Goal: Task Accomplishment & Management: Use online tool/utility

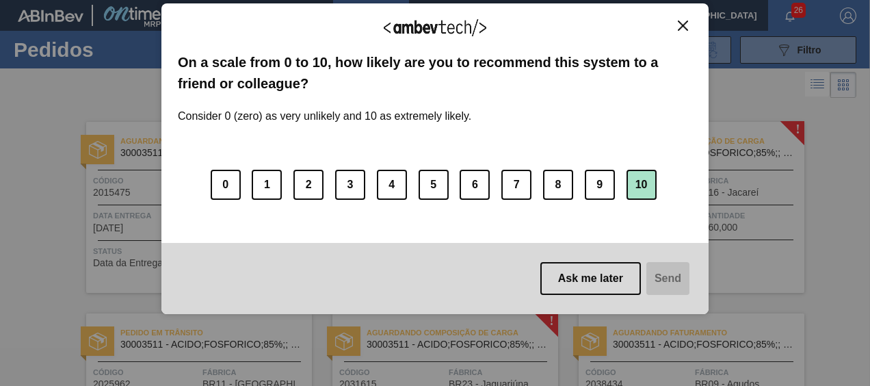
click at [645, 174] on button "10" at bounding box center [642, 185] width 30 height 30
click at [657, 268] on button "Send" at bounding box center [667, 278] width 46 height 33
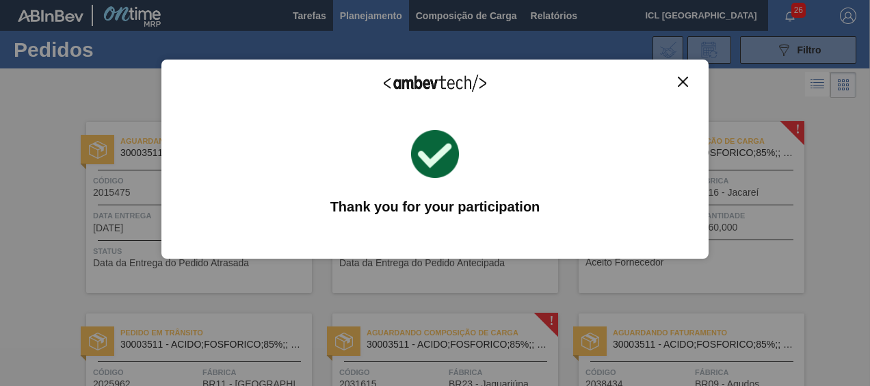
click at [503, 319] on div "We appreciate your feedback! On a scale from 0 to 10, how likely are you to rec…" at bounding box center [434, 159] width 547 height 348
click at [681, 86] on img "Close" at bounding box center [683, 82] width 10 height 10
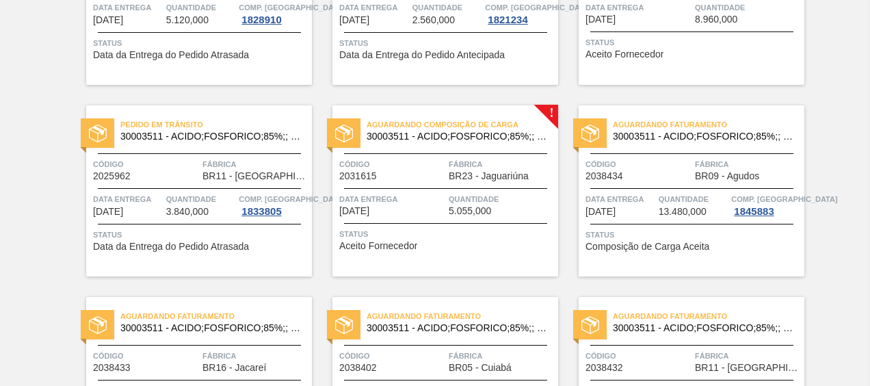
scroll to position [274, 0]
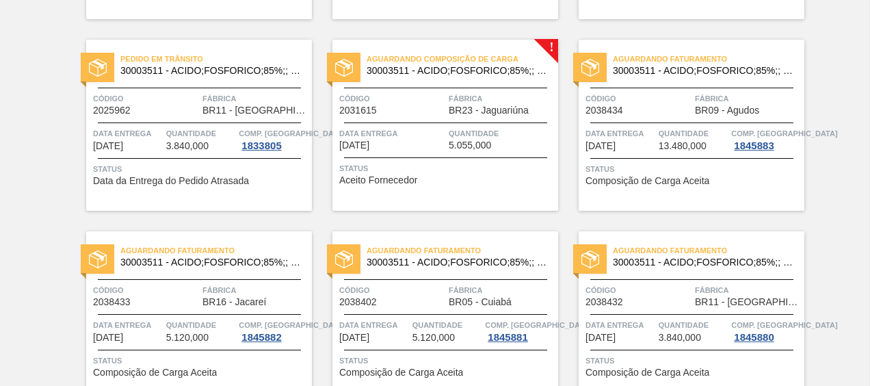
click at [462, 72] on span "30003511 - ACIDO;FOSFORICO;85%;; CONTAINER" at bounding box center [457, 71] width 181 height 10
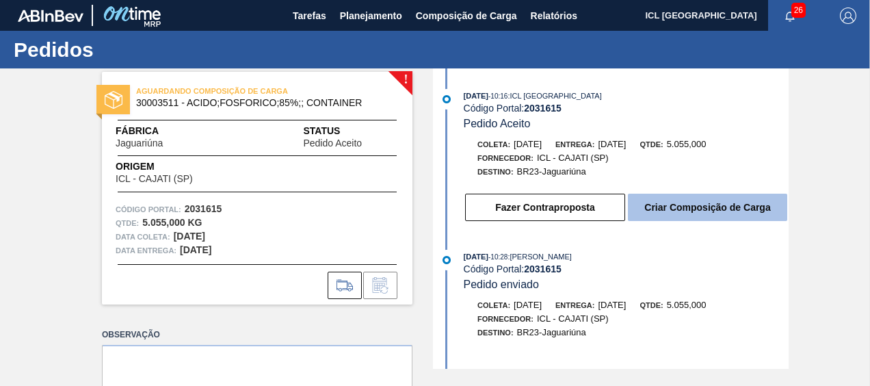
click at [695, 220] on button "Criar Composição de Carga" at bounding box center [707, 207] width 159 height 27
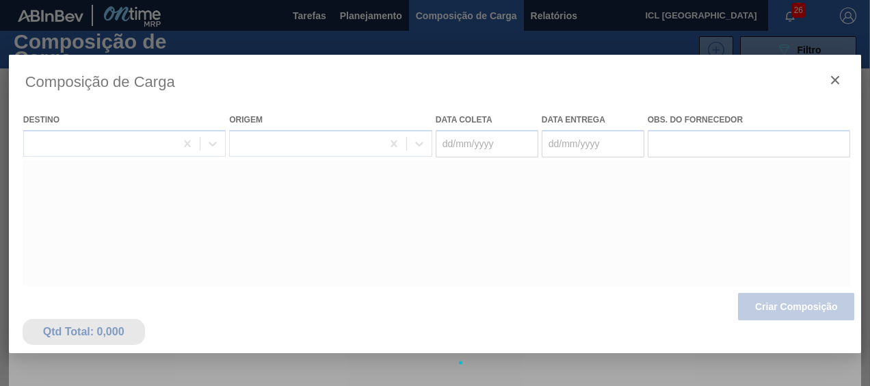
type coleta "[DATE]"
type entrega "[DATE]"
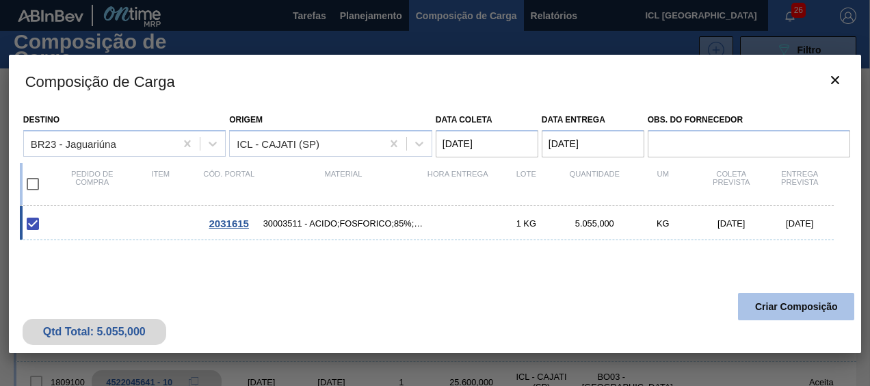
click at [763, 298] on button "Criar Composição" at bounding box center [796, 306] width 116 height 27
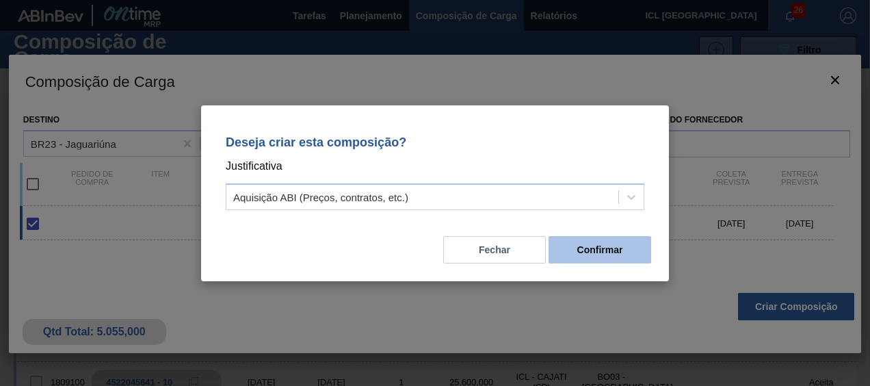
click at [579, 246] on button "Confirmar" at bounding box center [600, 249] width 103 height 27
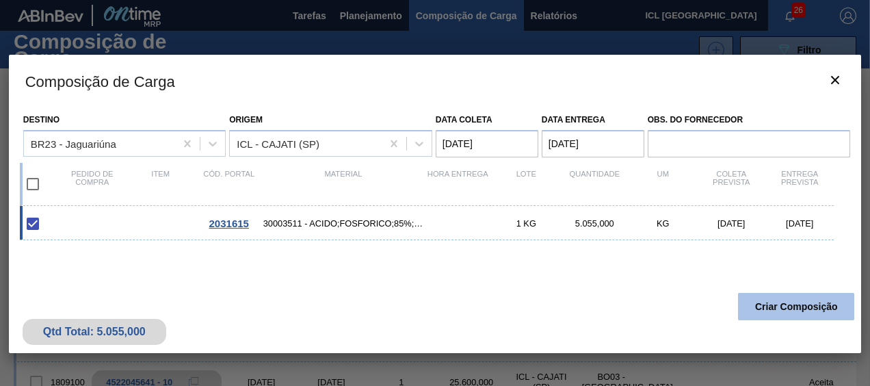
click at [806, 311] on button "Criar Composição" at bounding box center [796, 306] width 116 height 27
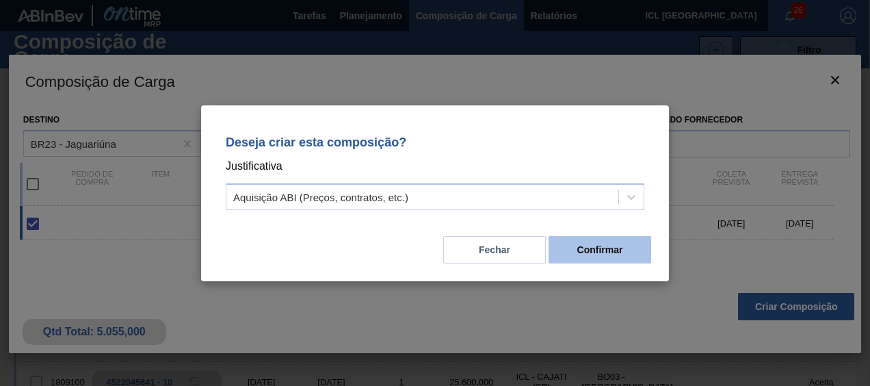
click at [638, 242] on button "Confirmar" at bounding box center [600, 249] width 103 height 27
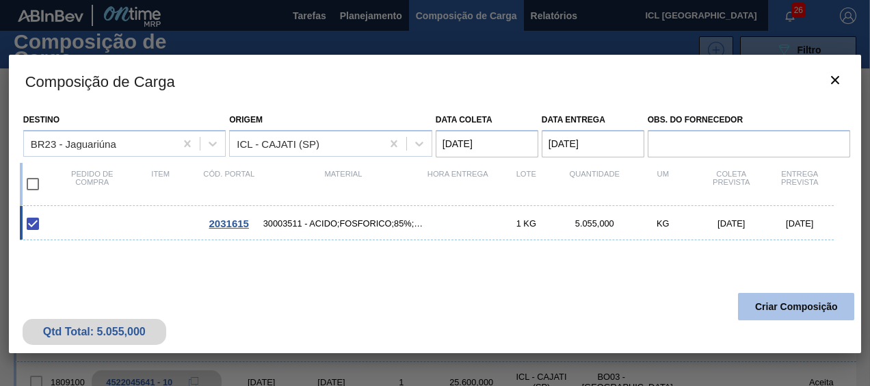
click at [774, 301] on button "Criar Composição" at bounding box center [796, 306] width 116 height 27
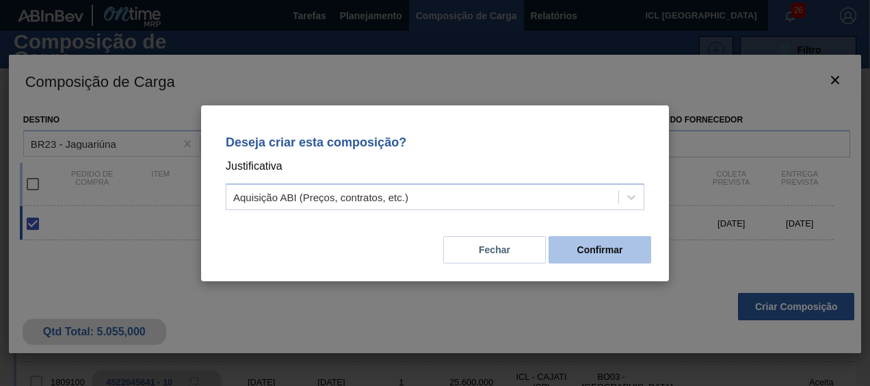
drag, startPoint x: 597, startPoint y: 228, endPoint x: 594, endPoint y: 239, distance: 10.6
click at [595, 234] on div "Fechar Confirmar" at bounding box center [435, 241] width 435 height 47
click at [594, 239] on button "Confirmar" at bounding box center [600, 249] width 103 height 27
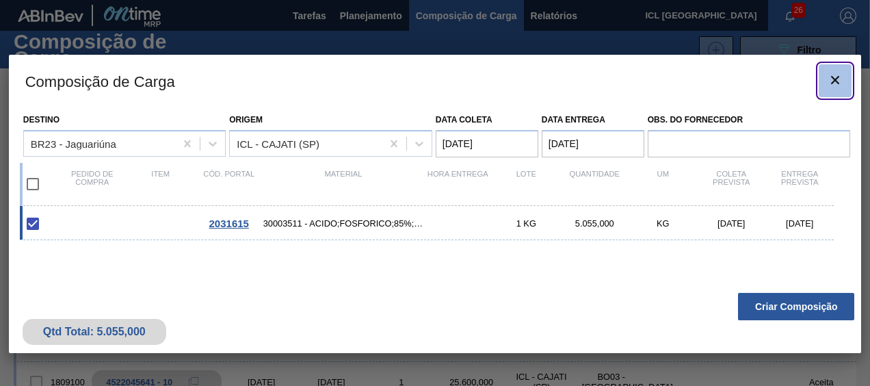
click at [837, 73] on icon "botão de ícone" at bounding box center [835, 80] width 16 height 16
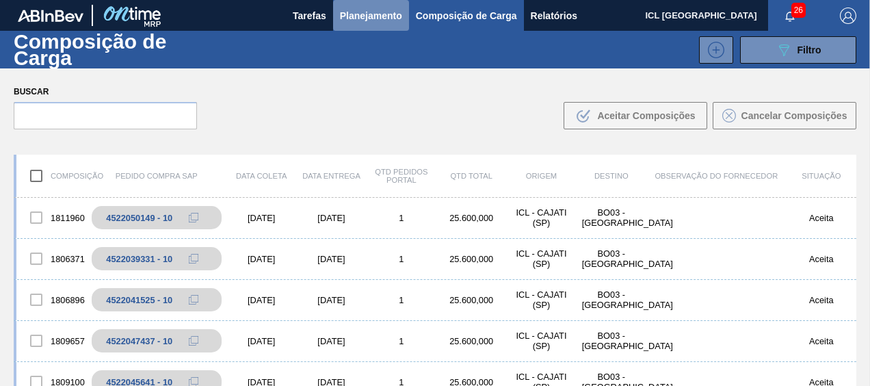
click at [369, 12] on span "Planejamento" at bounding box center [371, 16] width 62 height 16
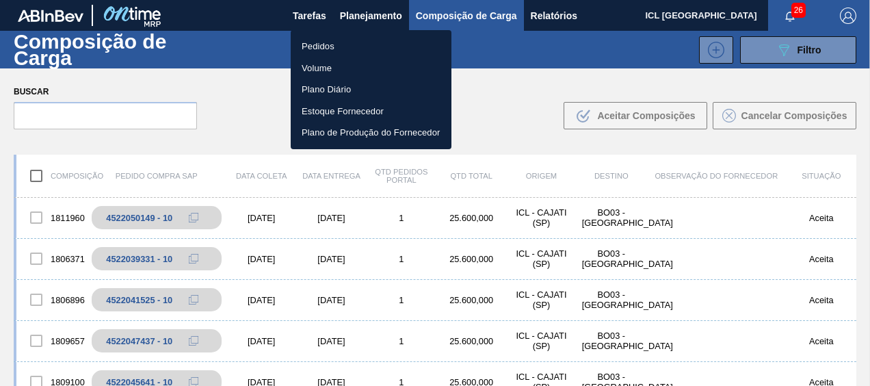
click at [354, 40] on li "Pedidos" at bounding box center [371, 47] width 161 height 22
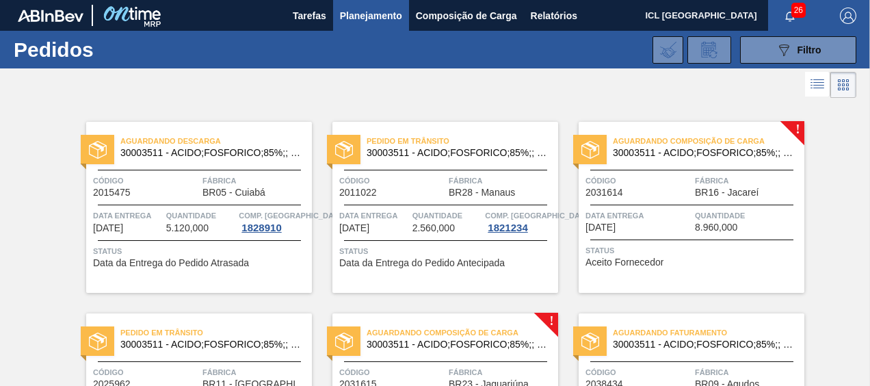
click at [692, 138] on span "Aguardando Composição de Carga" at bounding box center [709, 141] width 192 height 14
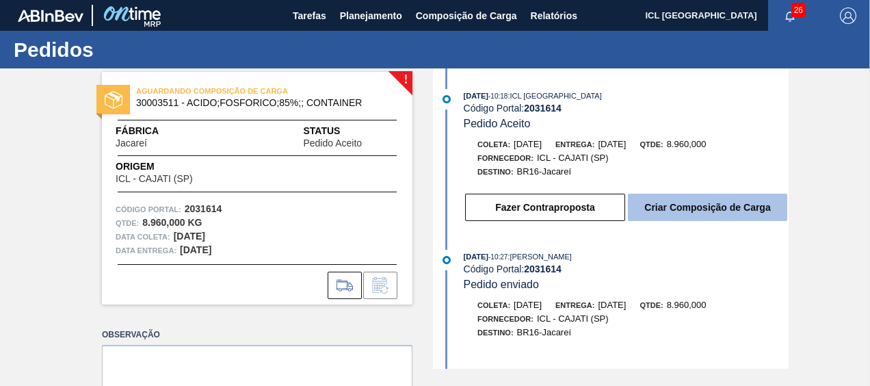
click at [675, 207] on button "Criar Composição de Carga" at bounding box center [707, 207] width 159 height 27
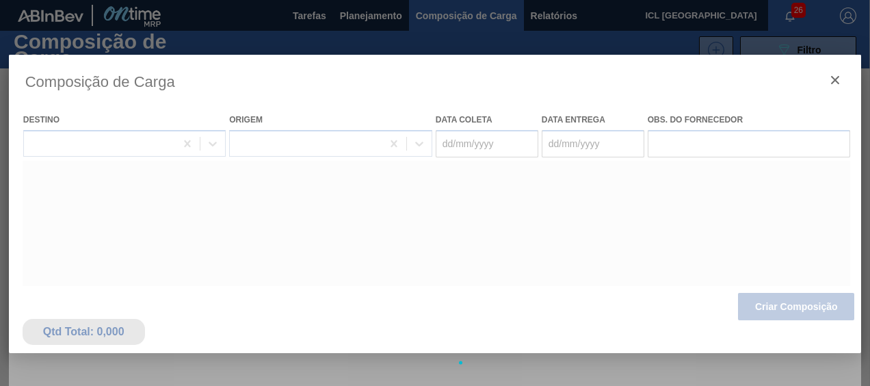
type coleta "[DATE]"
type entrega "[DATE]"
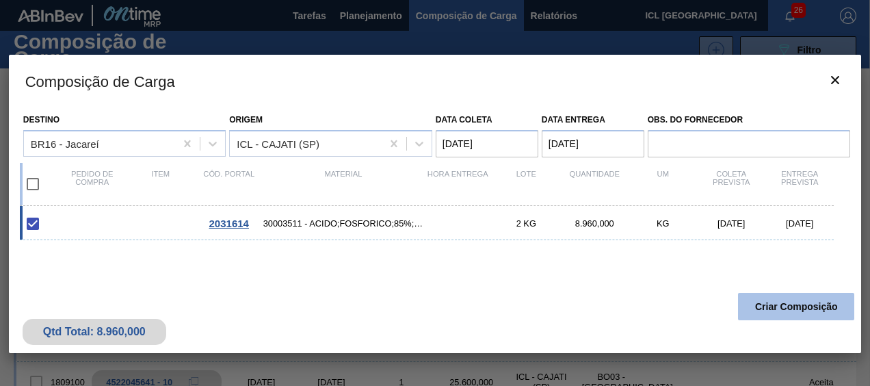
click at [787, 304] on button "Criar Composição" at bounding box center [796, 306] width 116 height 27
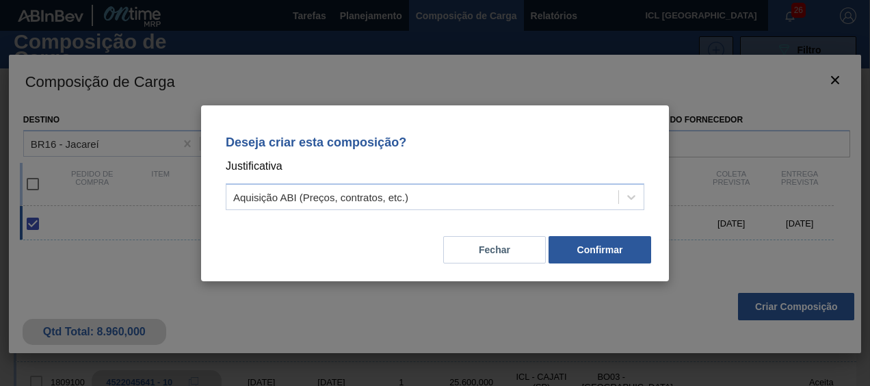
click at [627, 259] on button "Confirmar" at bounding box center [600, 249] width 103 height 27
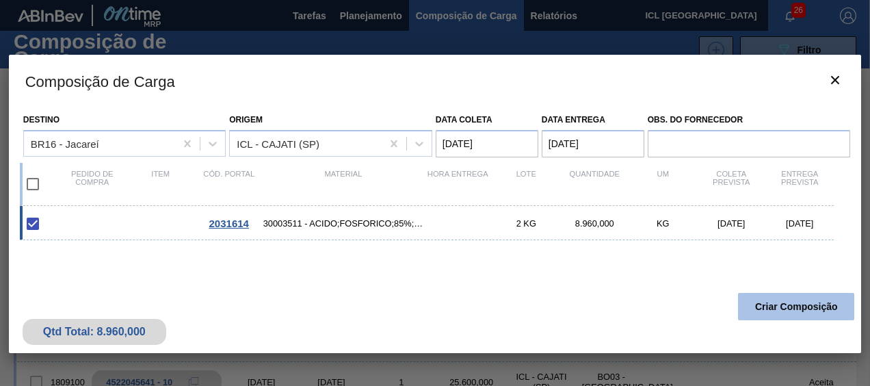
click at [772, 306] on button "Criar Composição" at bounding box center [796, 306] width 116 height 27
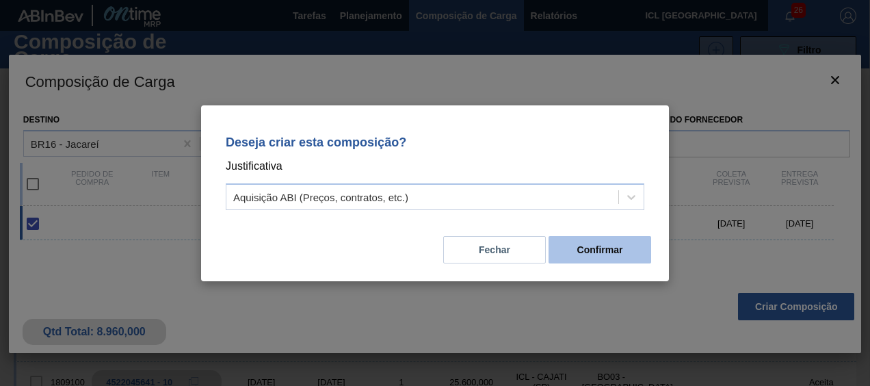
click at [594, 235] on div "Fechar Confirmar" at bounding box center [435, 241] width 435 height 47
click at [594, 236] on button "Confirmar" at bounding box center [600, 249] width 103 height 27
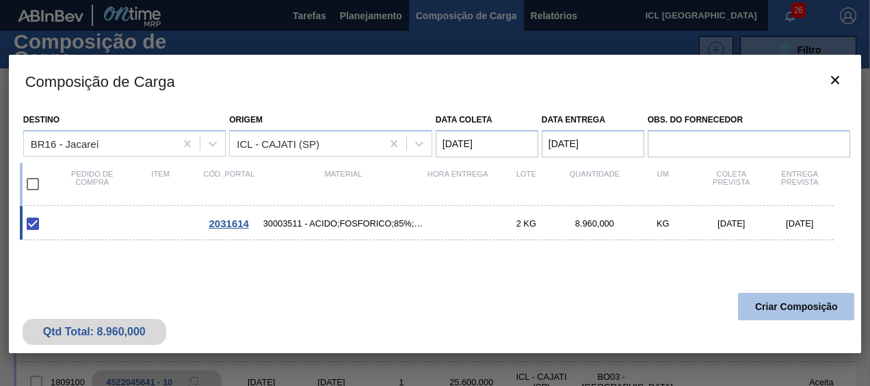
click at [793, 301] on button "Criar Composição" at bounding box center [796, 306] width 116 height 27
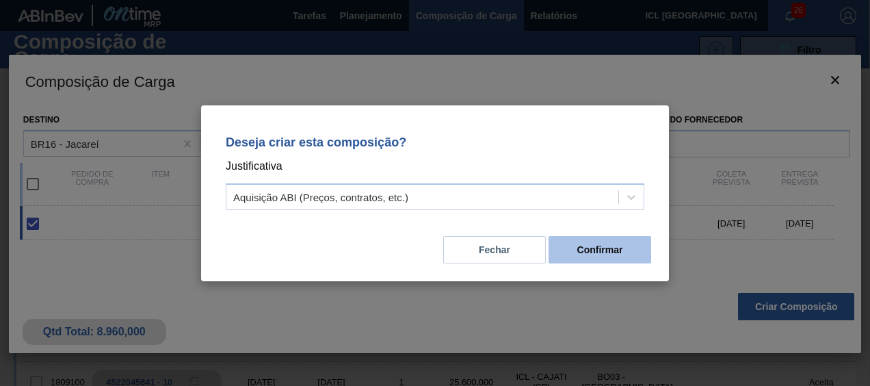
click at [613, 248] on button "Confirmar" at bounding box center [600, 249] width 103 height 27
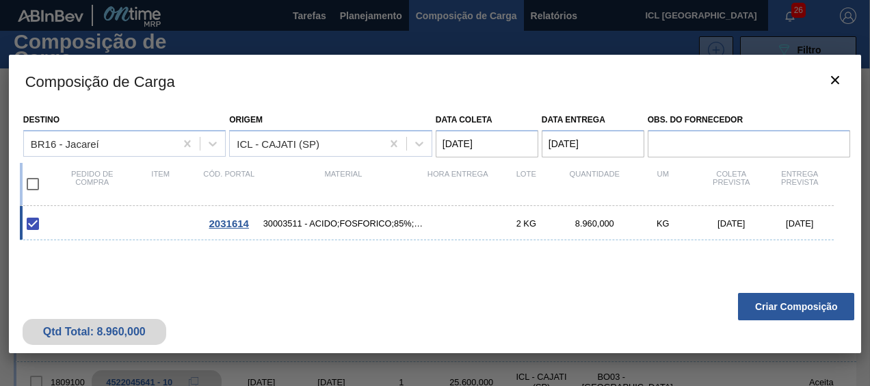
click at [791, 292] on div "Qtd Total: 8.960,000 Criar Composição" at bounding box center [435, 319] width 853 height 67
click at [791, 297] on button "Criar Composição" at bounding box center [796, 306] width 116 height 27
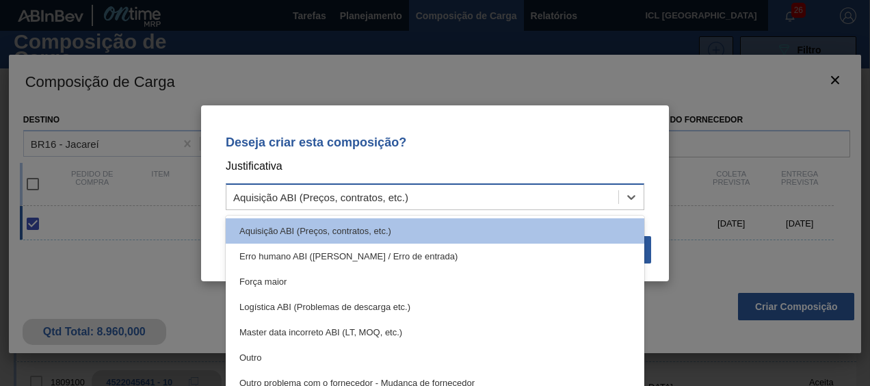
click at [587, 206] on div "Aquisição ABI (Preços, contratos, etc.)" at bounding box center [422, 197] width 392 height 20
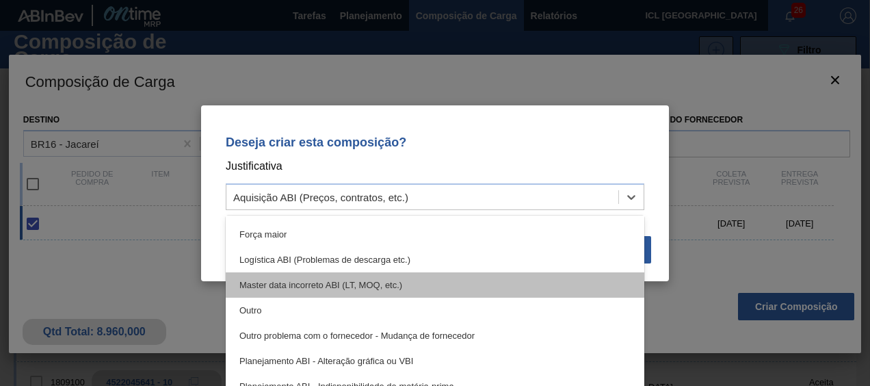
scroll to position [68, 0]
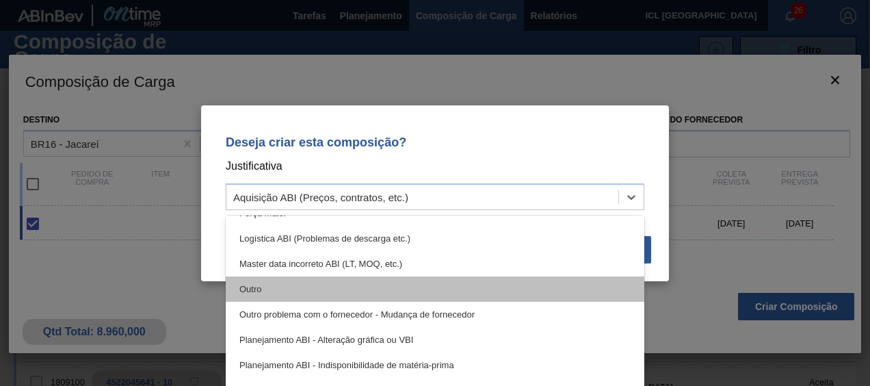
click at [545, 285] on div "Outro" at bounding box center [435, 288] width 419 height 25
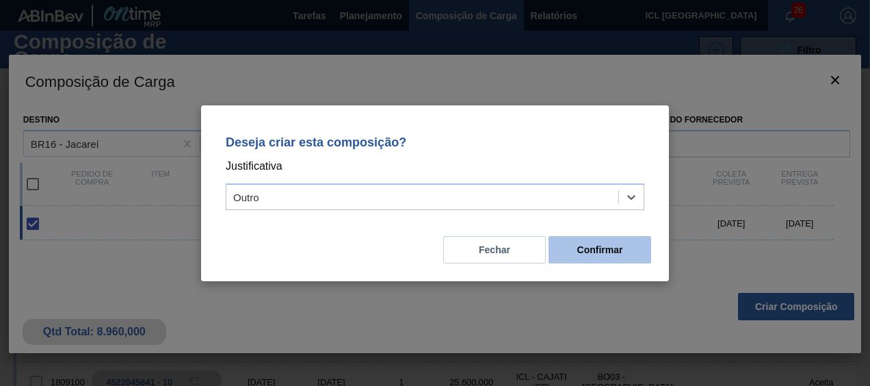
click at [603, 237] on button "Confirmar" at bounding box center [600, 249] width 103 height 27
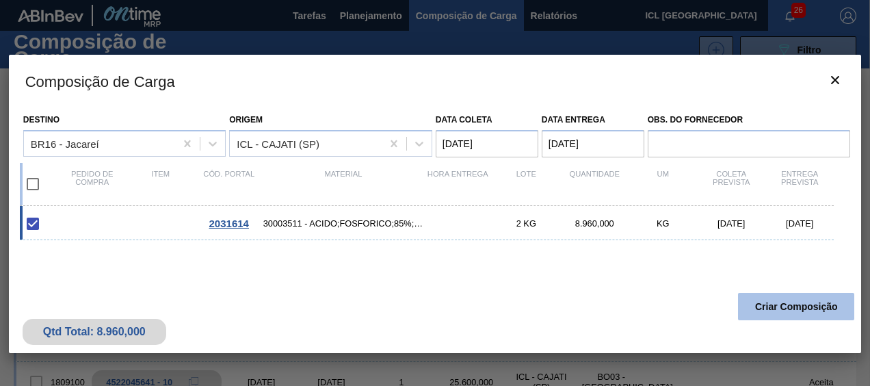
click at [820, 306] on button "Criar Composição" at bounding box center [796, 306] width 116 height 27
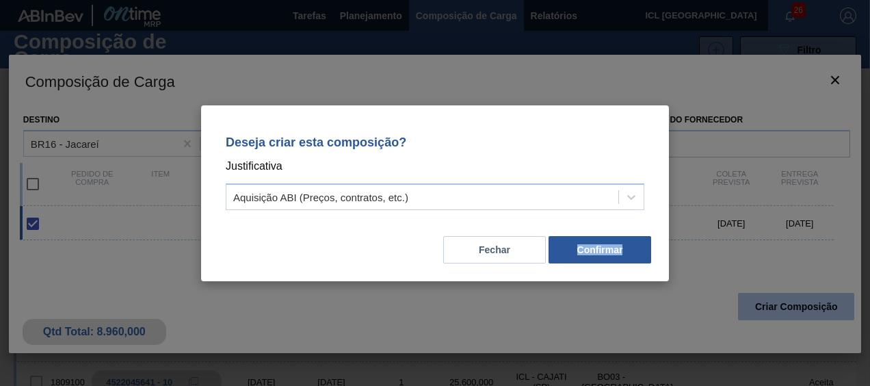
click at [820, 306] on div "Deseja criar esta composição? Justificativa Aquisição ABI (Preços, contratos, e…" at bounding box center [435, 193] width 870 height 386
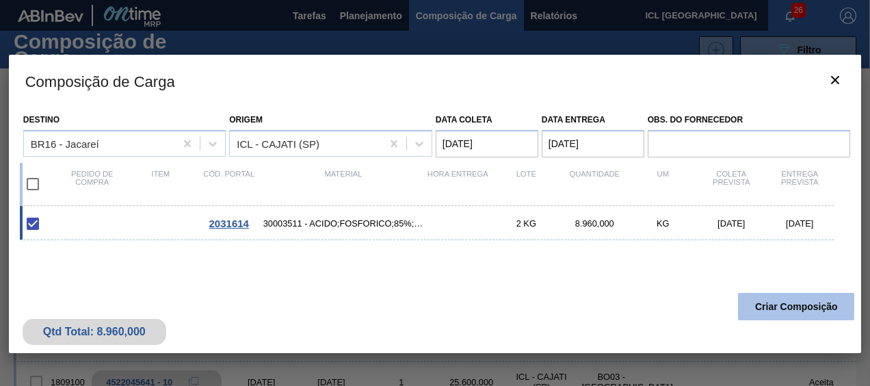
click at [781, 293] on button "Criar Composição" at bounding box center [796, 306] width 116 height 27
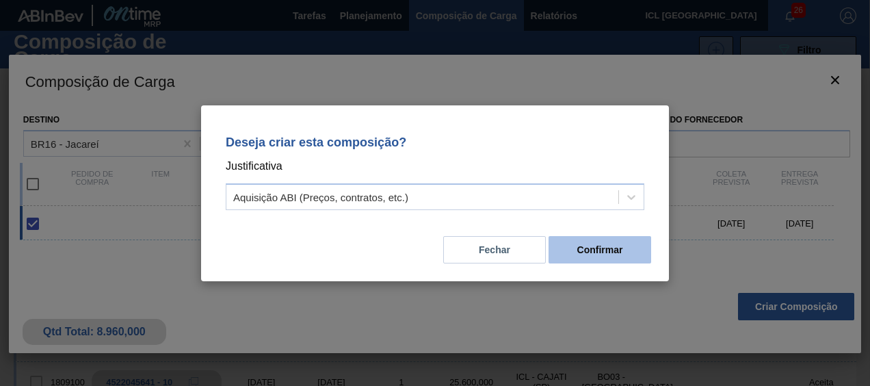
click at [607, 248] on button "Confirmar" at bounding box center [600, 249] width 103 height 27
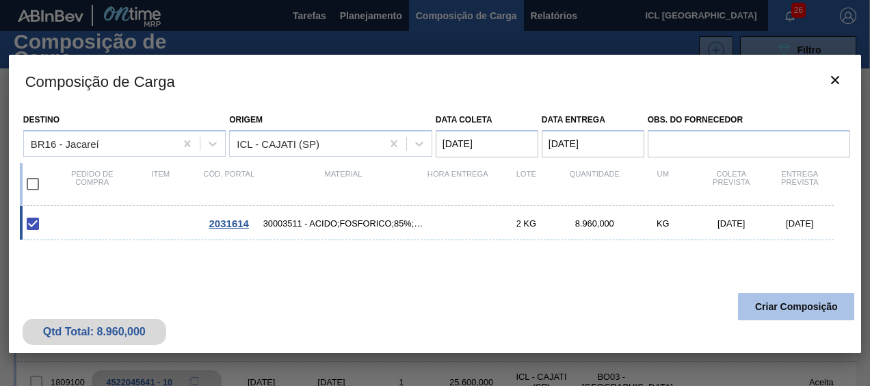
click at [796, 304] on button "Criar Composição" at bounding box center [796, 306] width 116 height 27
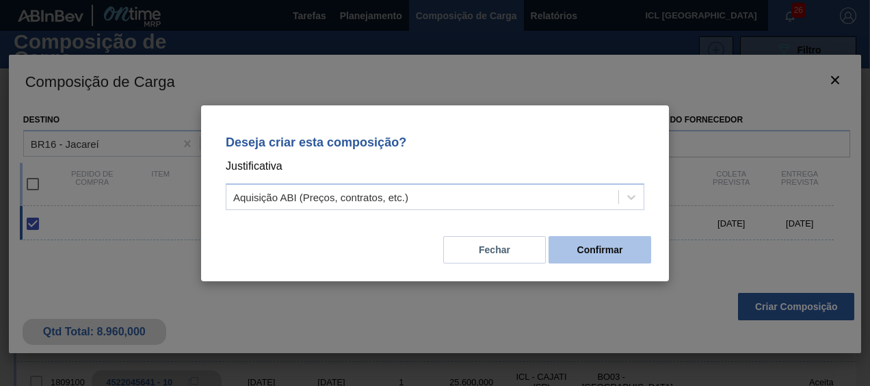
drag, startPoint x: 663, startPoint y: 244, endPoint x: 646, endPoint y: 243, distance: 17.2
click at [663, 244] on div "Deseja criar esta composição? Justificativa Aquisição ABI (Preços, contratos, e…" at bounding box center [435, 193] width 468 height 176
click at [646, 243] on button "Confirmar" at bounding box center [600, 249] width 103 height 27
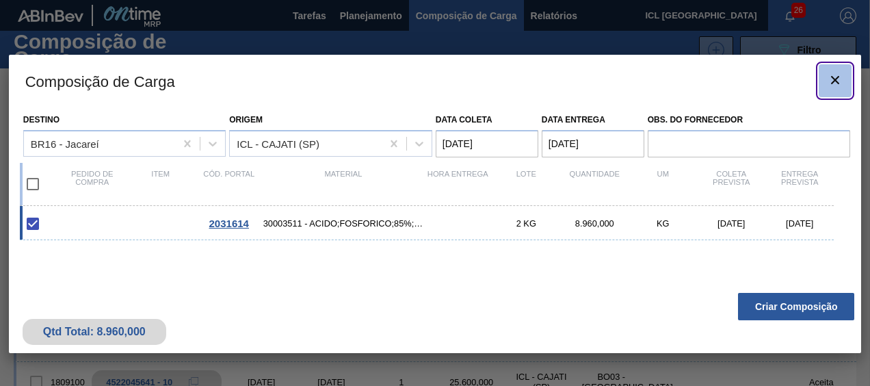
click at [838, 68] on button "botão de ícone" at bounding box center [835, 80] width 33 height 33
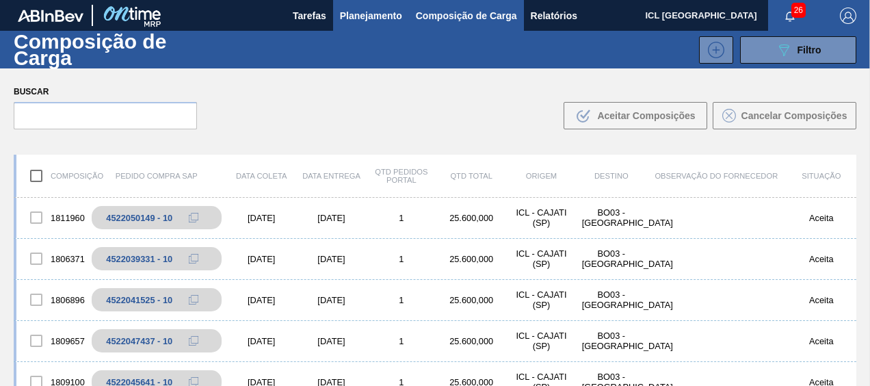
click at [342, 17] on span "Planejamento" at bounding box center [371, 16] width 62 height 16
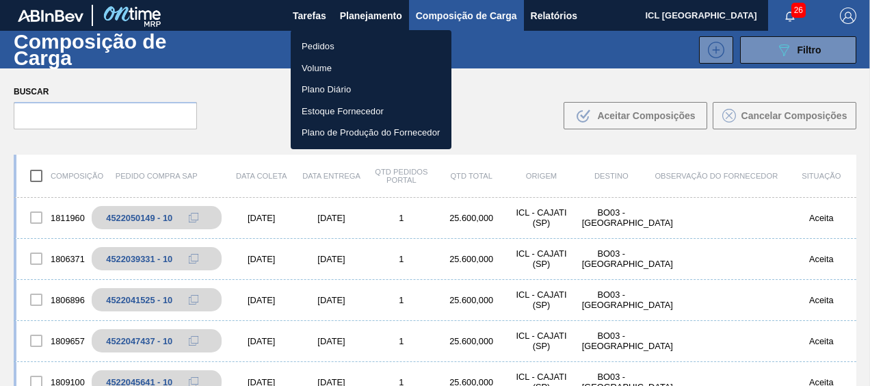
click at [367, 15] on div at bounding box center [435, 193] width 870 height 386
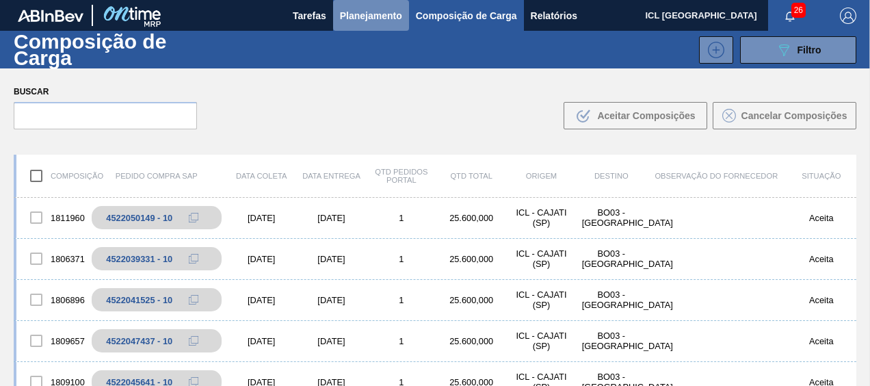
click at [365, 16] on span "Planejamento" at bounding box center [371, 16] width 62 height 16
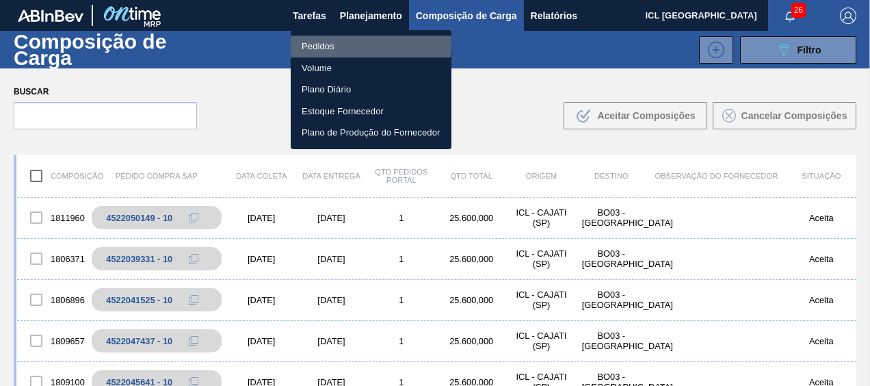
click at [356, 44] on li "Pedidos" at bounding box center [371, 47] width 161 height 22
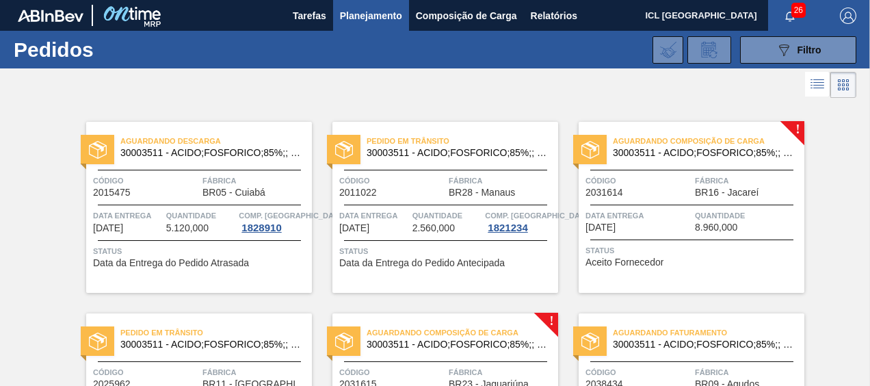
click at [689, 166] on div "Aguardando Composição de Carga 30003511 - ACIDO;FOSFORICO;85%;; CONTAINER Códig…" at bounding box center [692, 207] width 226 height 171
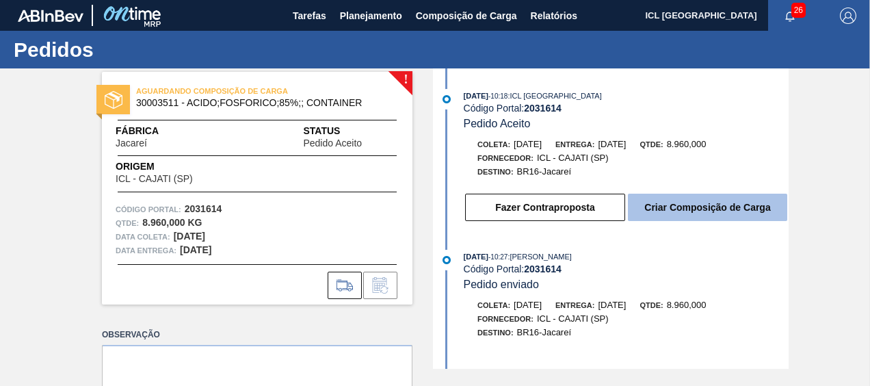
click at [630, 211] on button "Criar Composição de Carga" at bounding box center [707, 207] width 159 height 27
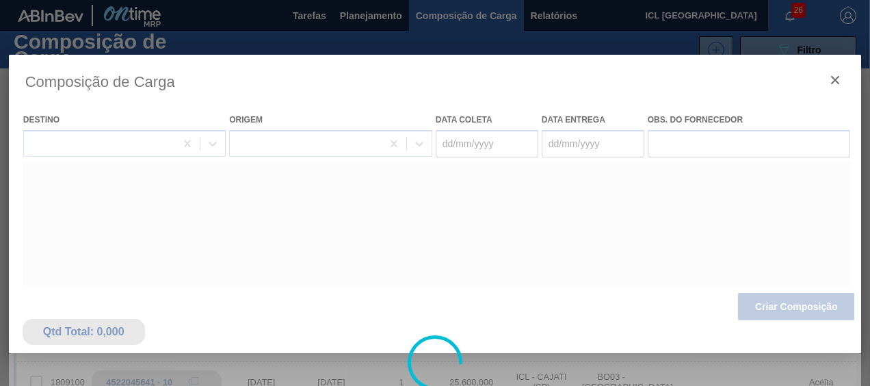
type coleta "[DATE]"
type entrega "[DATE]"
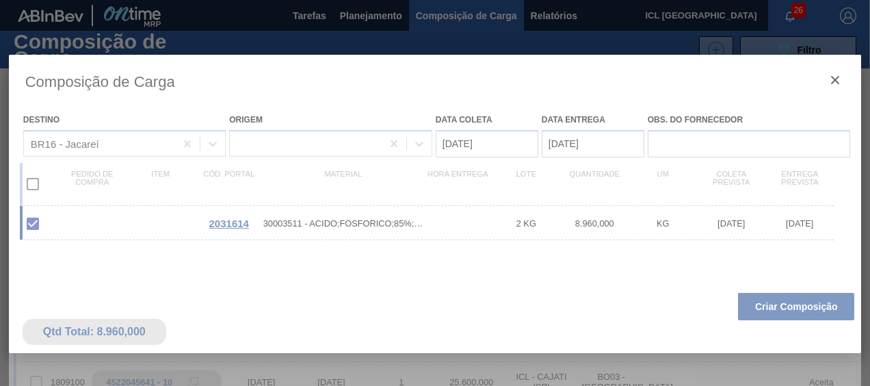
click at [780, 306] on div at bounding box center [435, 363] width 853 height 616
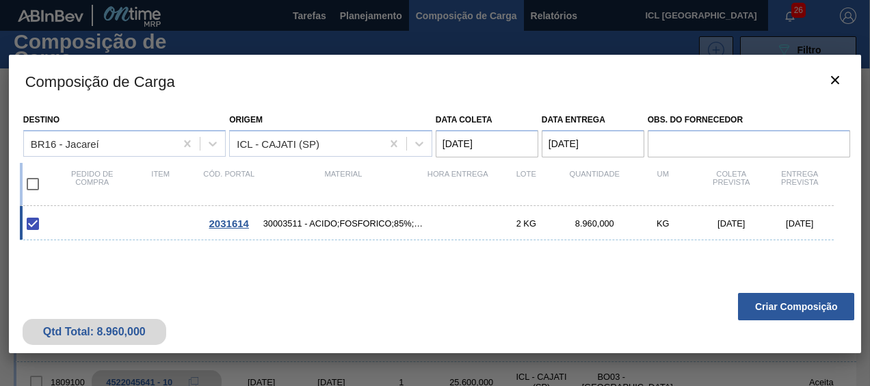
click at [777, 306] on button "Criar Composição" at bounding box center [796, 306] width 116 height 27
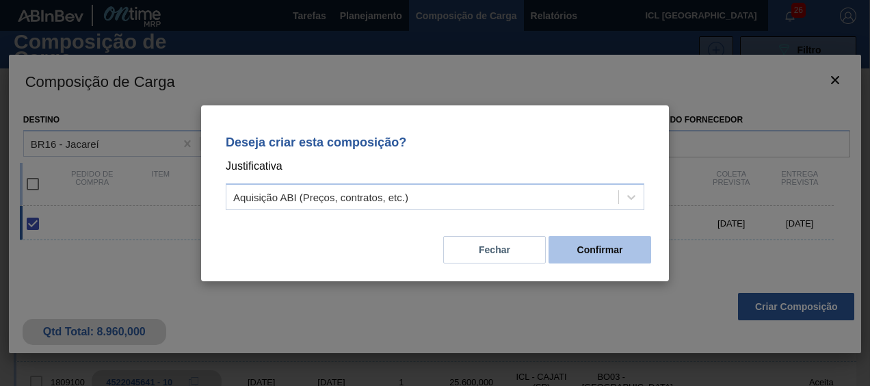
click at [642, 256] on button "Confirmar" at bounding box center [600, 249] width 103 height 27
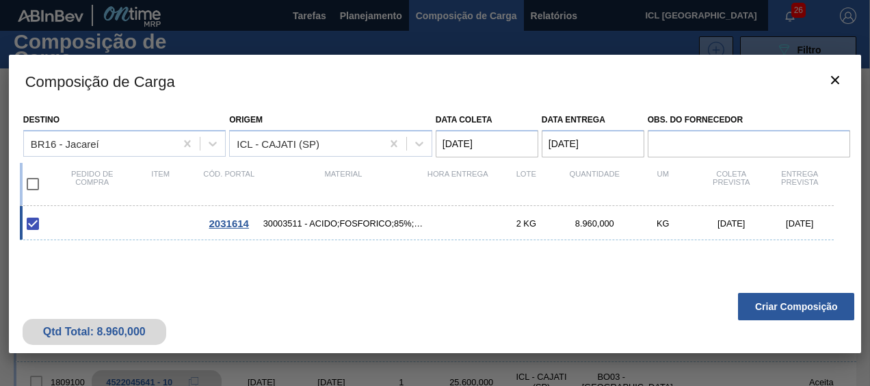
click at [736, 301] on div "Qtd Total: 8.960,000 Criar Composição" at bounding box center [435, 319] width 853 height 67
click at [740, 301] on button "Criar Composição" at bounding box center [796, 306] width 116 height 27
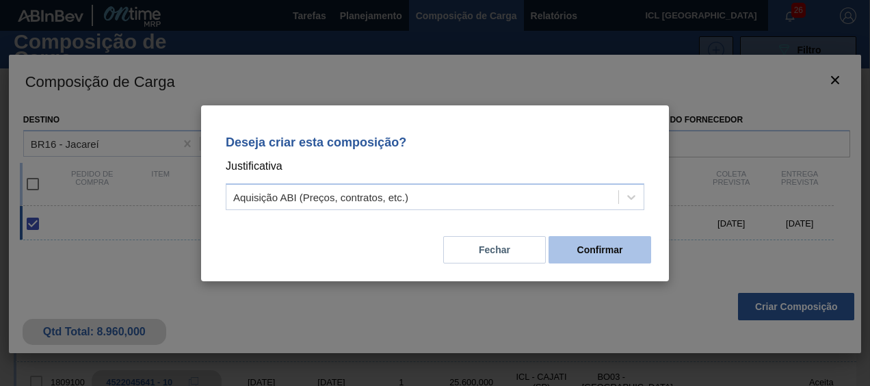
click at [593, 237] on div "Fechar Confirmar" at bounding box center [435, 241] width 435 height 47
click at [833, 73] on div "Deseja criar esta composição? Justificativa Aquisição ABI (Preços, contratos, e…" at bounding box center [435, 193] width 870 height 386
